Goal: Transaction & Acquisition: Purchase product/service

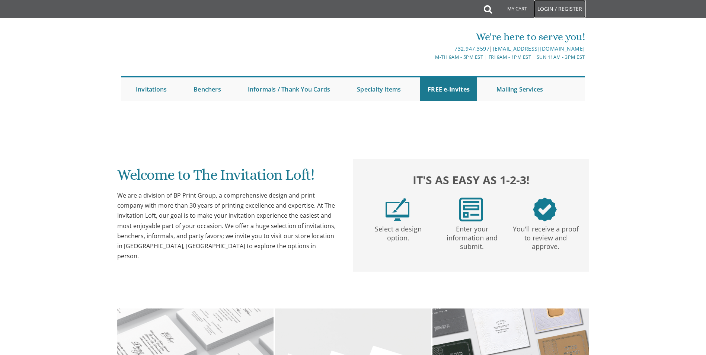
click at [556, 11] on link "Login / Register" at bounding box center [560, 9] width 52 height 18
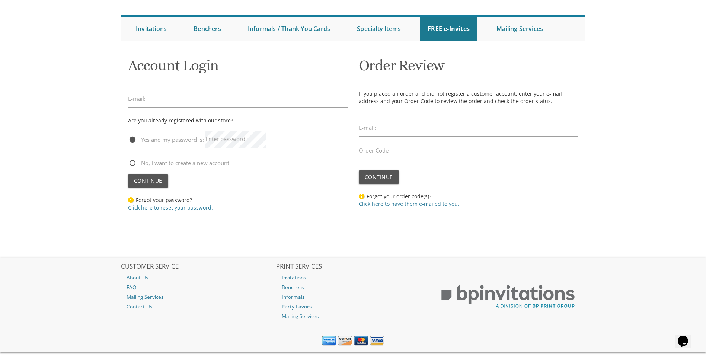
scroll to position [37, 0]
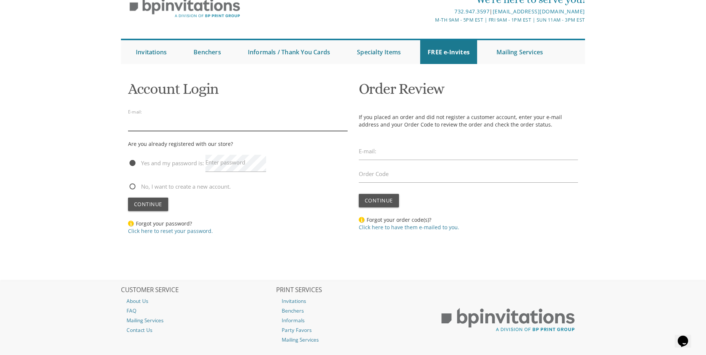
click at [176, 128] on input "email" at bounding box center [238, 122] width 220 height 17
click at [150, 187] on span "No, I want to create a new account." at bounding box center [179, 186] width 103 height 9
click at [133, 187] on input "No, I want to create a new account." at bounding box center [130, 185] width 5 height 5
radio input "true"
click at [190, 122] on input "email" at bounding box center [238, 122] width 220 height 17
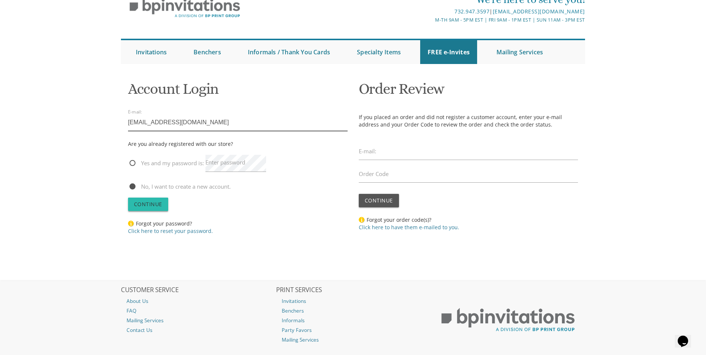
type input "shimondorfman@gmail.com"
click at [155, 201] on span "Continue" at bounding box center [148, 204] width 28 height 7
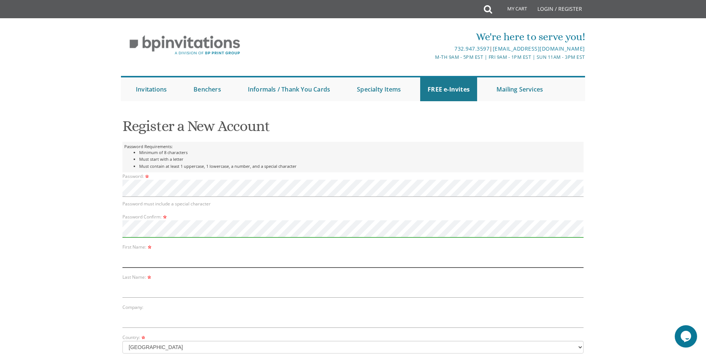
click at [189, 264] on input "text" at bounding box center [352, 258] width 461 height 17
type input "shimon"
type input "dorfman"
type input "18645 Queen Elizabeth Dr"
type input "Brookeville"
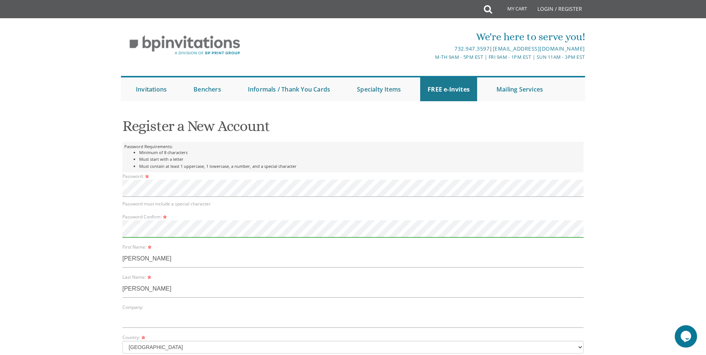
select select "MD"
type input "20833"
type input "6464602424"
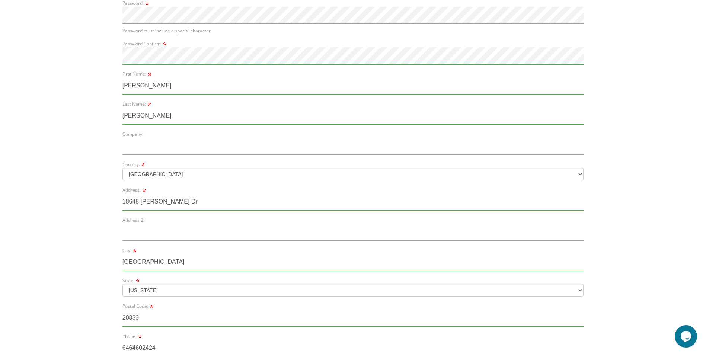
scroll to position [186, 0]
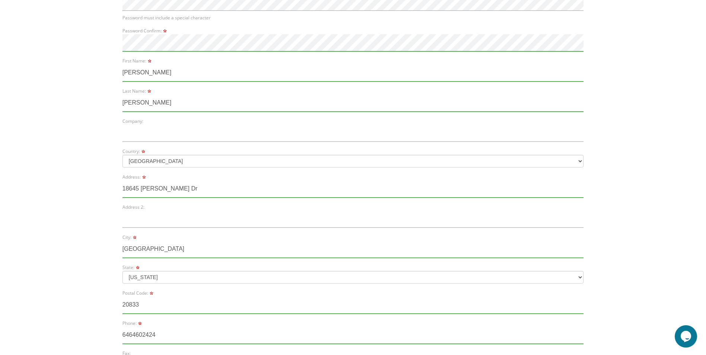
click at [210, 190] on input "18645 Queen Elizabeth Dr" at bounding box center [352, 189] width 461 height 17
type input "1"
click at [184, 77] on input "shimon" at bounding box center [352, 72] width 461 height 17
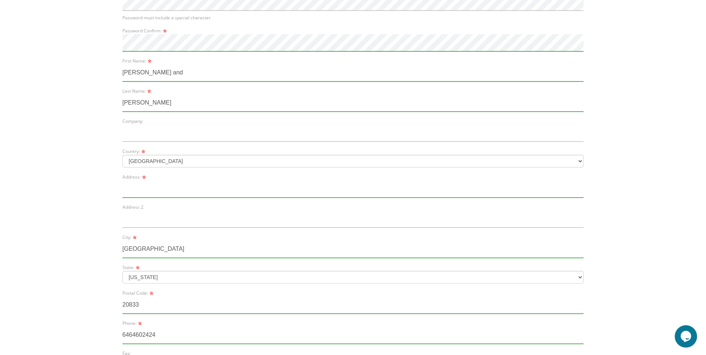
type input "shimon and chana"
click at [170, 182] on input "text" at bounding box center [352, 189] width 461 height 17
type input "18645 Queen Elizabeth Dr"
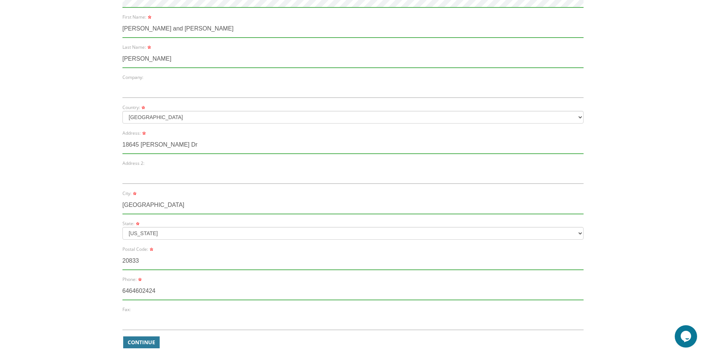
scroll to position [372, 0]
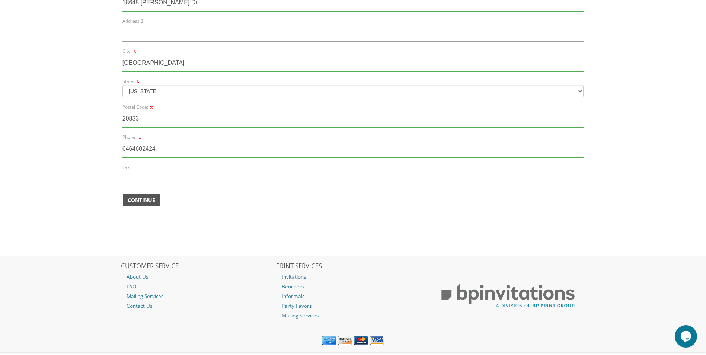
click at [154, 202] on span "Continue" at bounding box center [142, 200] width 28 height 7
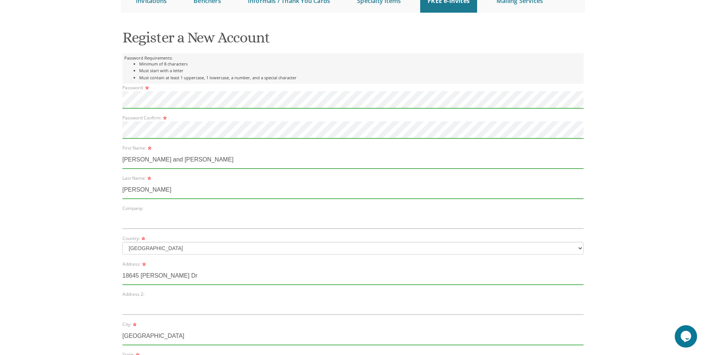
scroll to position [309, 0]
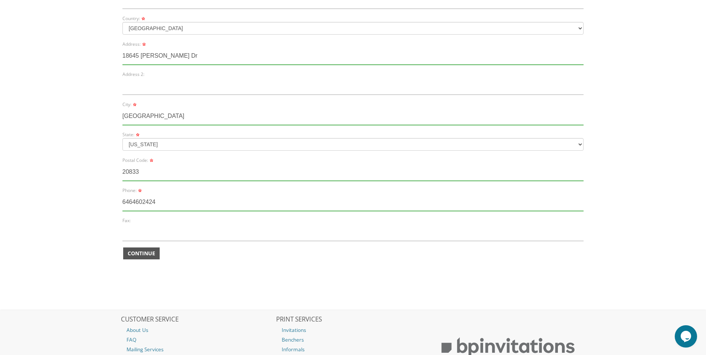
click at [148, 250] on span "Continue" at bounding box center [142, 253] width 28 height 7
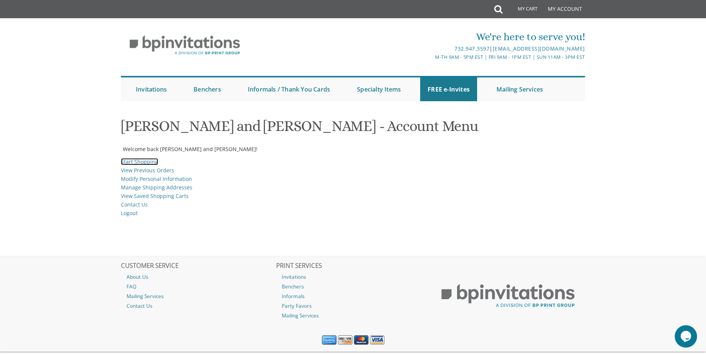
click at [129, 160] on link "Start Shopping" at bounding box center [139, 161] width 37 height 7
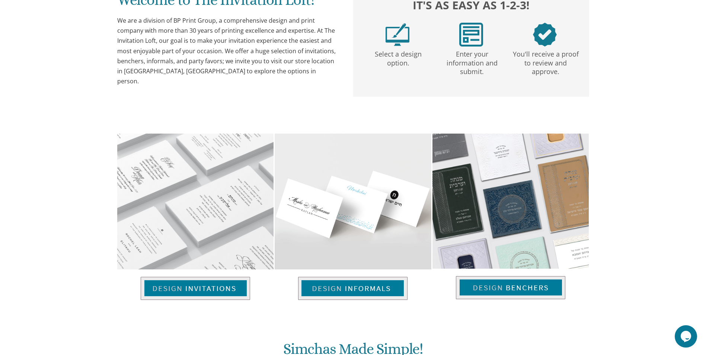
scroll to position [412, 0]
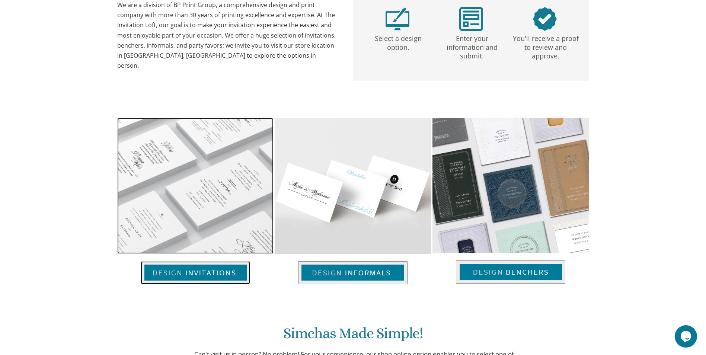
click at [199, 269] on img at bounding box center [195, 272] width 109 height 23
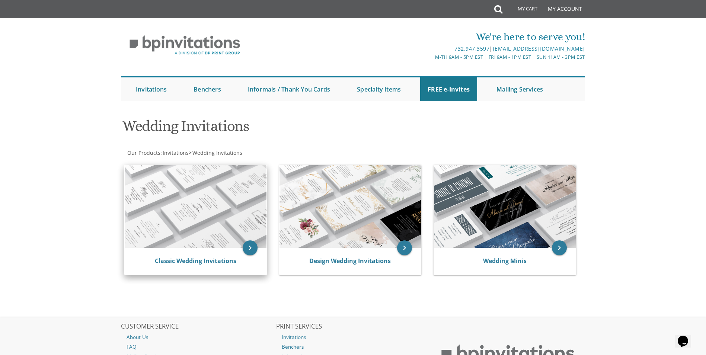
click at [194, 227] on img at bounding box center [196, 206] width 142 height 83
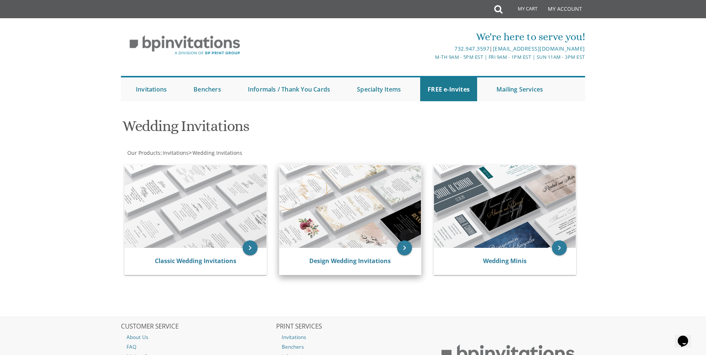
click at [315, 214] on img at bounding box center [350, 206] width 142 height 83
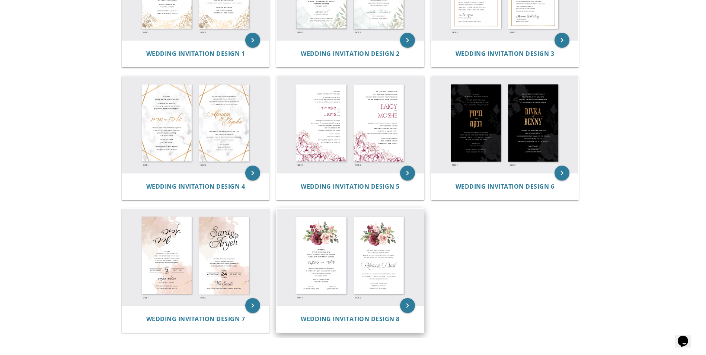
scroll to position [298, 0]
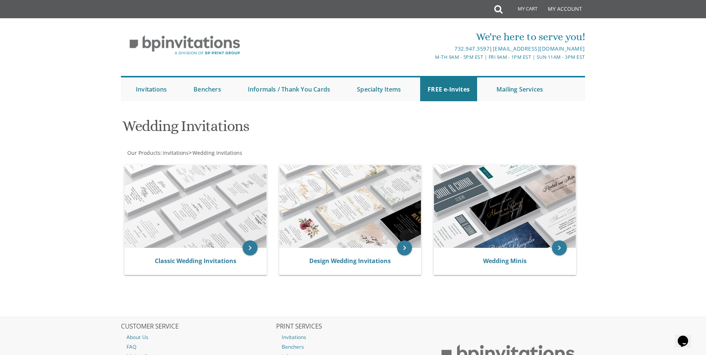
click at [183, 163] on div "keyboard_arrow_right Classic Wedding Invitations" at bounding box center [198, 221] width 152 height 122
click at [184, 167] on img at bounding box center [196, 206] width 142 height 83
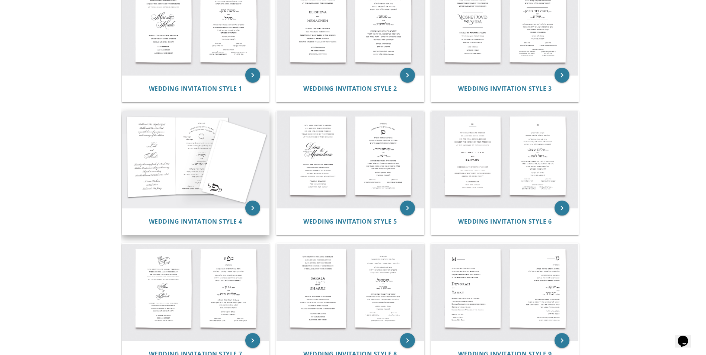
scroll to position [223, 0]
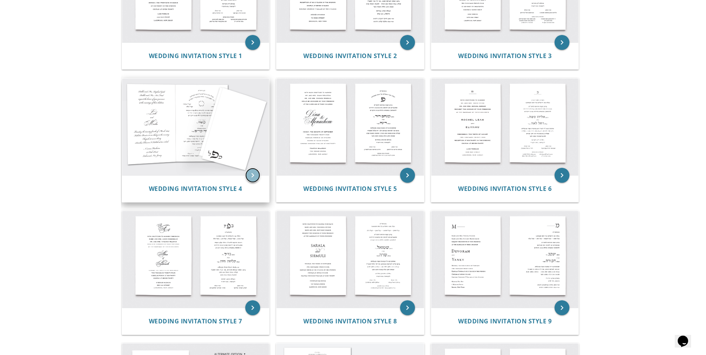
click at [251, 177] on icon "keyboard_arrow_right" at bounding box center [252, 175] width 15 height 15
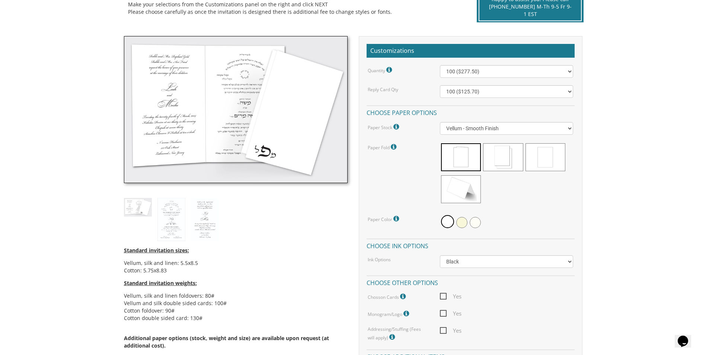
scroll to position [186, 0]
click at [459, 166] on span at bounding box center [461, 158] width 40 height 28
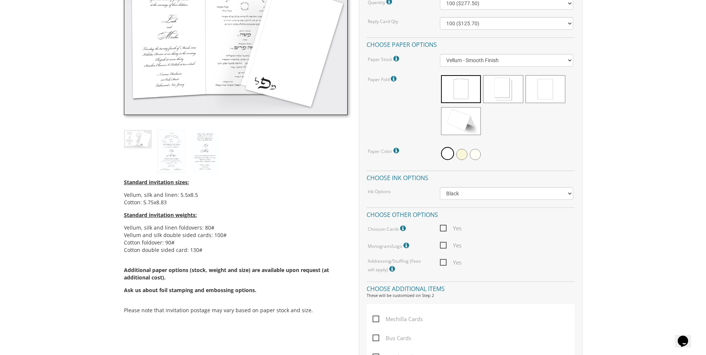
scroll to position [261, 0]
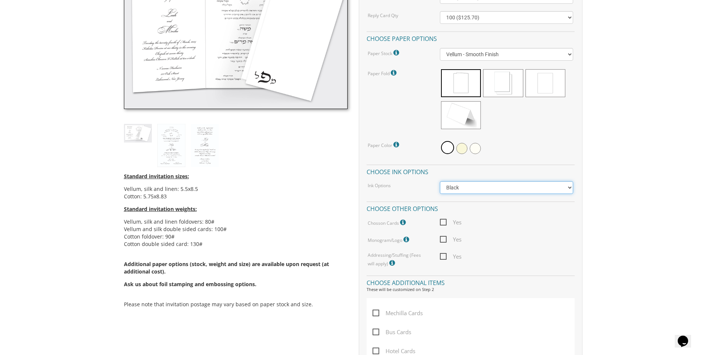
click at [471, 187] on select "Black Colored Ink ($65.00) Black + One Color ($211.00) Two Colors ($265.00)" at bounding box center [506, 187] width 133 height 13
click at [468, 187] on select "Black Colored Ink ($65.00) Black + One Color ($211.00) Two Colors ($265.00)" at bounding box center [506, 187] width 133 height 13
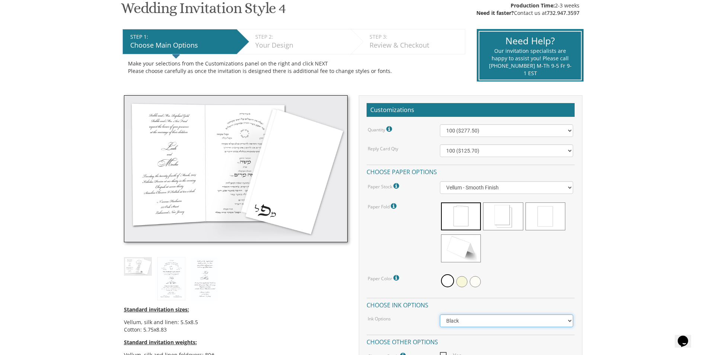
scroll to position [186, 0]
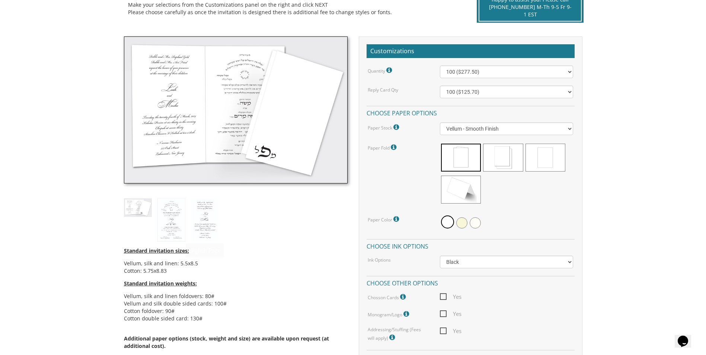
click at [188, 223] on div "Standard invitation sizes: Vellum, silk and linen: 5.5x8.5 Cotton: 5.75x8.83 St…" at bounding box center [235, 215] width 235 height 359
click at [170, 227] on img at bounding box center [171, 219] width 28 height 43
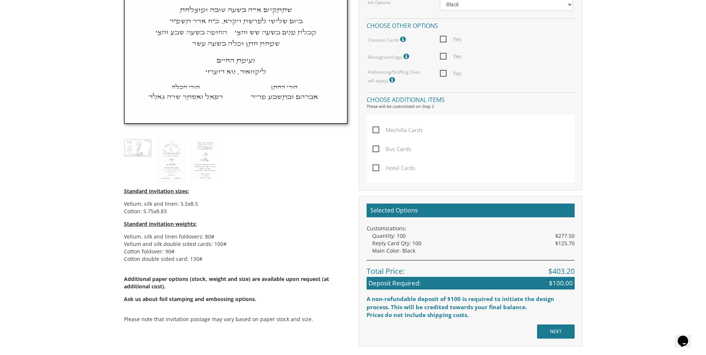
scroll to position [447, 0]
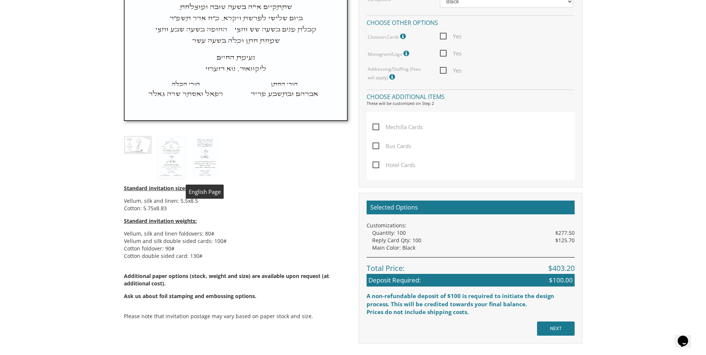
click at [210, 169] on img at bounding box center [205, 157] width 28 height 43
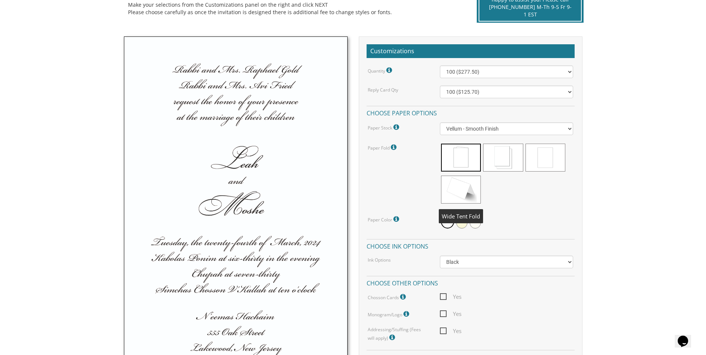
scroll to position [0, 0]
